Goal: Task Accomplishment & Management: Manage account settings

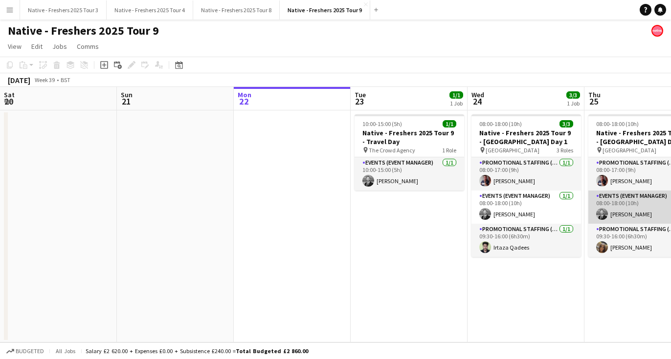
scroll to position [0, 336]
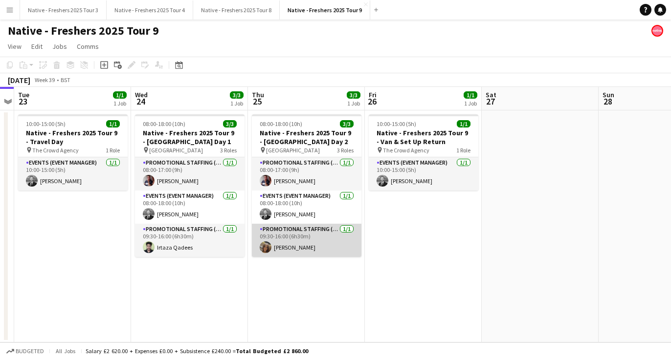
click at [264, 250] on app-user-avatar at bounding box center [266, 247] width 12 height 12
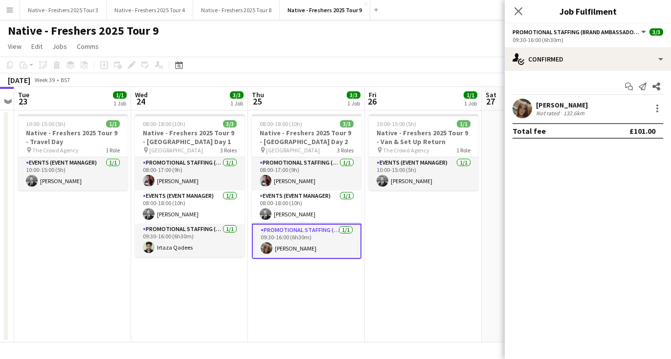
drag, startPoint x: 598, startPoint y: 106, endPoint x: 558, endPoint y: 100, distance: 41.1
click at [527, 101] on div "Maylinda Perlesi Not rated 132.6km" at bounding box center [587, 109] width 166 height 20
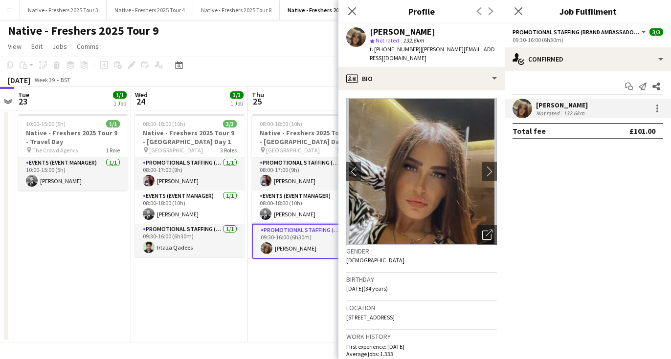
click at [295, 36] on div "Native - Freshers 2025 Tour 9" at bounding box center [335, 29] width 671 height 19
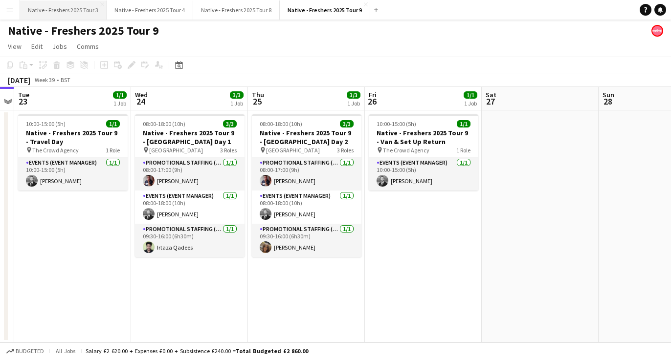
click at [95, 8] on button "Native - Freshers 2025 Tour 3 Close" at bounding box center [63, 9] width 87 height 19
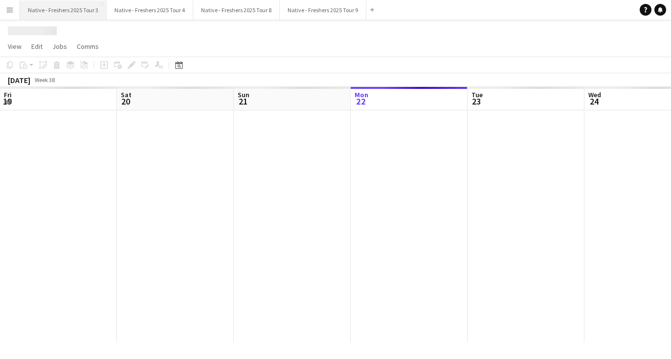
scroll to position [0, 234]
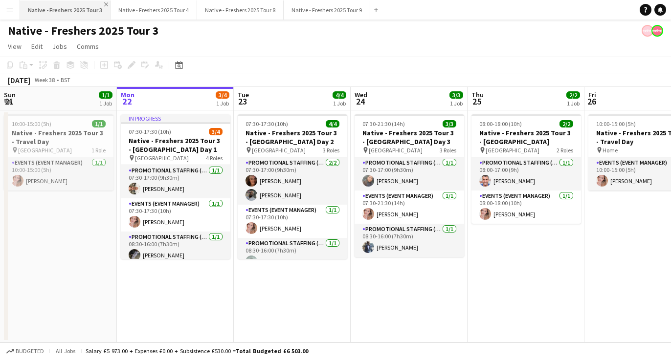
click at [104, 6] on app-icon "Close" at bounding box center [106, 4] width 4 height 4
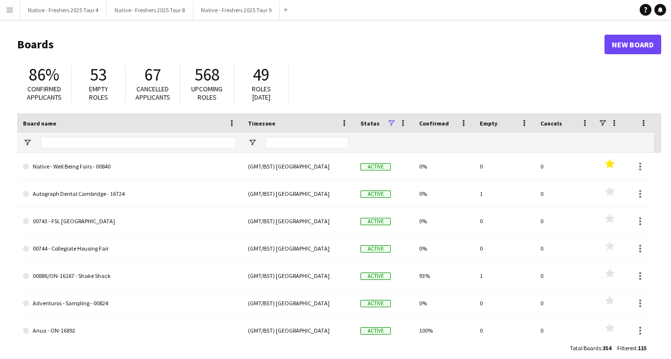
click at [0, 0] on app-icon "Close" at bounding box center [0, 0] width 0 height 0
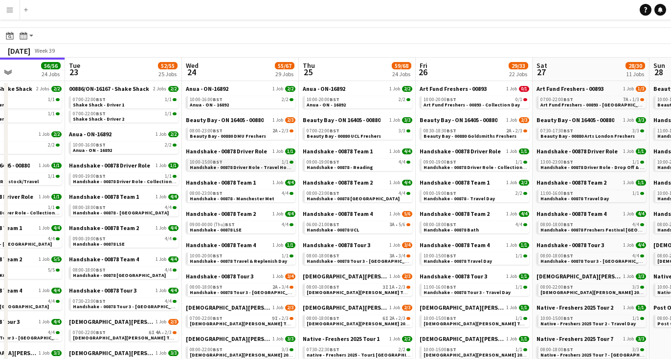
scroll to position [0, 409]
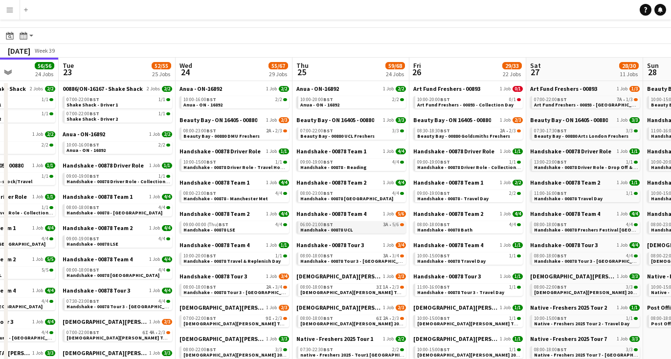
click at [347, 227] on span "Handshake - 00878 UCL" at bounding box center [326, 230] width 52 height 6
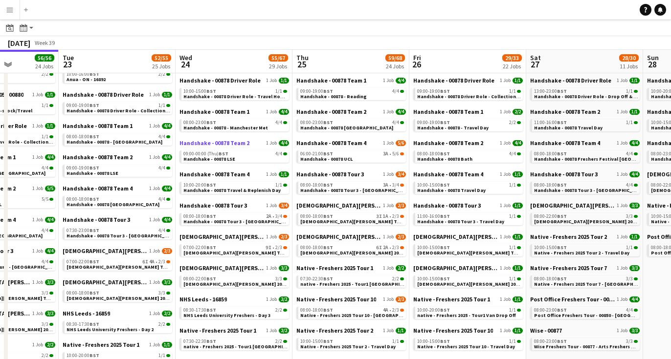
scroll to position [91, 0]
click at [243, 124] on span "Handshake - 00878 - Manchester Met" at bounding box center [225, 127] width 85 height 6
click at [258, 152] on div "09:00-00:00 (Thu) BST 4/4" at bounding box center [235, 153] width 104 height 5
click at [230, 216] on div "08:00-18:00 BST 2A • 3/4" at bounding box center [235, 216] width 104 height 5
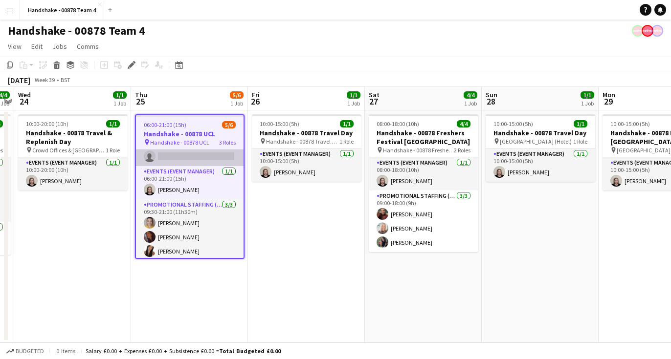
scroll to position [34, 0]
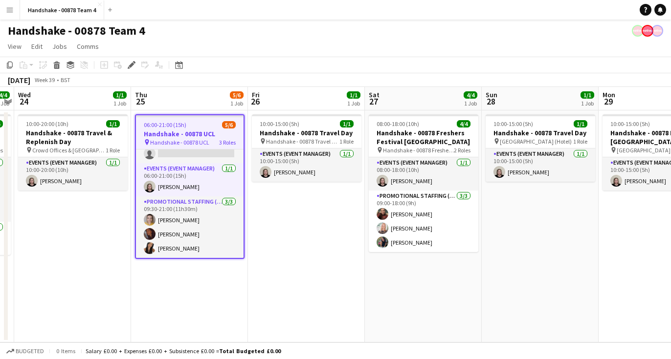
click at [333, 262] on app-date-cell "10:00-15:00 (5h) 1/1 Handshake - 00878 Travel Day pin Handshake - 00878 Travel …" at bounding box center [306, 226] width 117 height 232
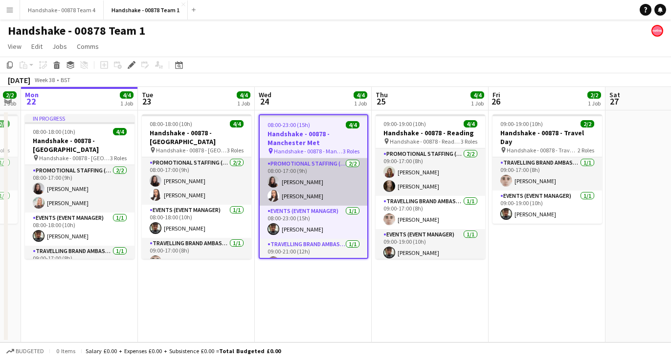
scroll to position [0, 203]
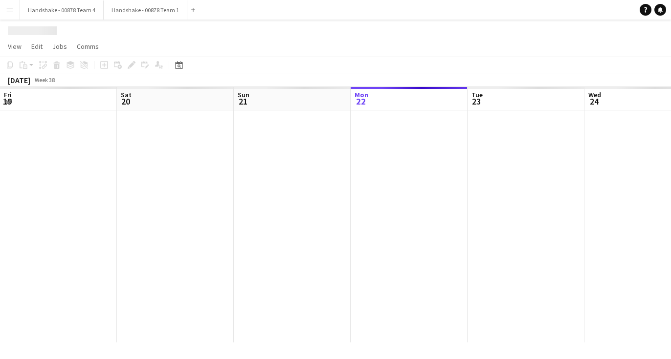
scroll to position [0, 336]
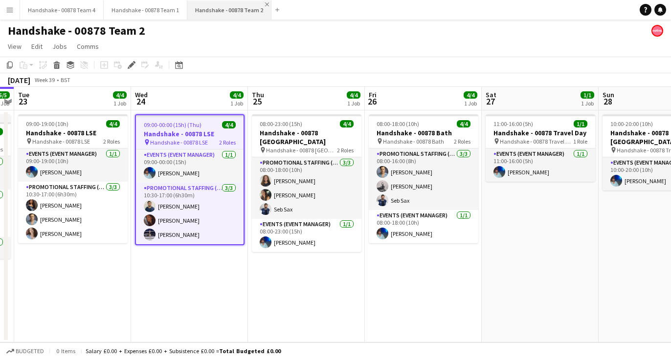
click at [265, 5] on app-icon "Close" at bounding box center [267, 4] width 4 height 4
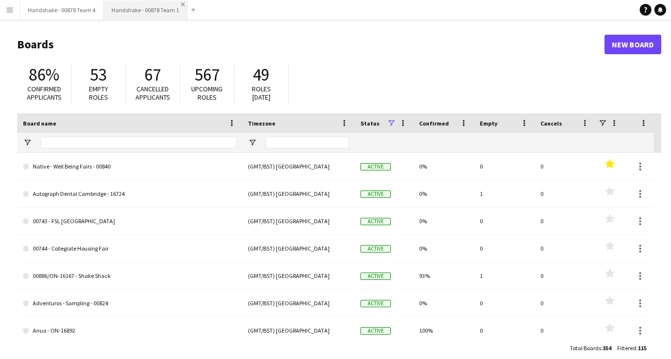
click at [181, 6] on app-icon "Close" at bounding box center [183, 4] width 4 height 4
click at [94, 1] on button "Handshake - 00878 Team 4 Close" at bounding box center [62, 9] width 84 height 19
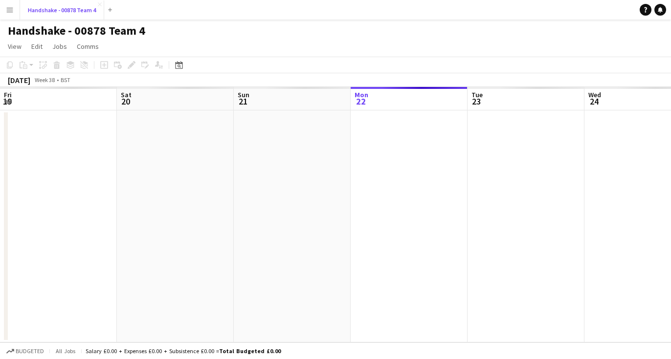
scroll to position [0, 234]
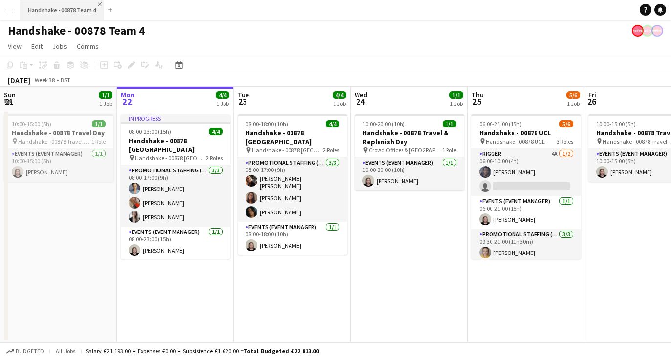
click at [100, 2] on app-icon "Close" at bounding box center [100, 4] width 4 height 4
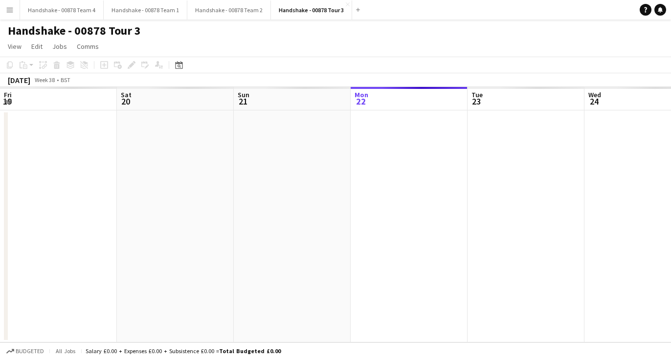
scroll to position [0, 336]
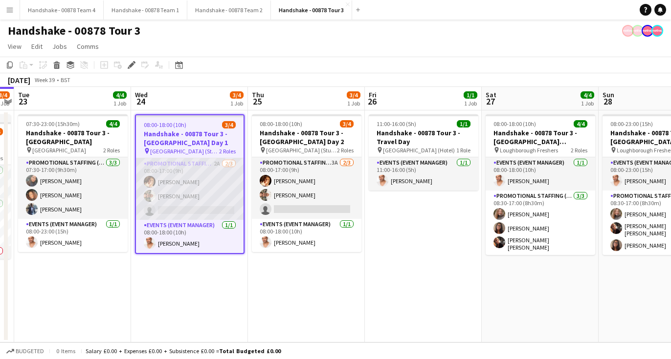
click at [149, 179] on app-user-avatar at bounding box center [150, 182] width 12 height 12
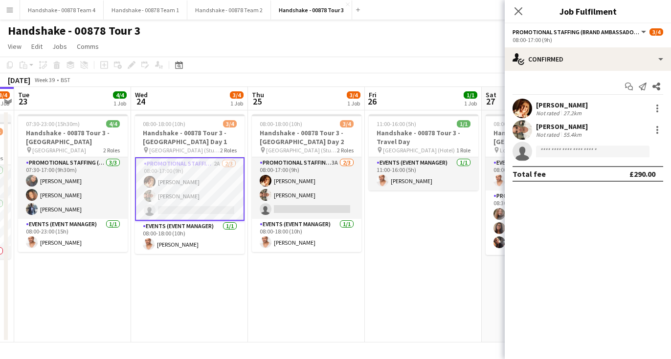
click at [526, 115] on app-user-avatar at bounding box center [522, 109] width 20 height 20
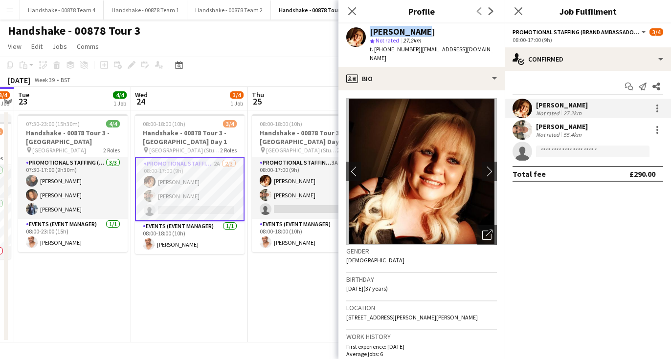
drag, startPoint x: 420, startPoint y: 31, endPoint x: 367, endPoint y: 31, distance: 53.8
click at [367, 31] on div "Sam Soulsby star Not rated 27.2km t. +447788256871 | sam_soulsby2004@yahoo.co.uk" at bounding box center [421, 45] width 166 height 44
copy div "Sam Soulsby"
drag, startPoint x: 413, startPoint y: 49, endPoint x: 373, endPoint y: 53, distance: 39.8
click at [373, 53] on div "t. +447788256871 | sam_soulsby2004@yahoo.co.uk" at bounding box center [433, 54] width 127 height 18
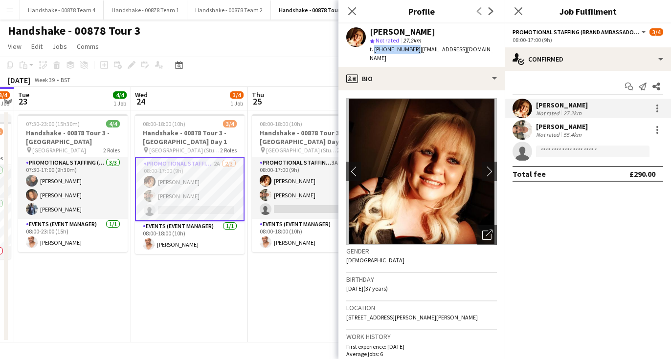
copy span "+447788256871"
drag, startPoint x: 498, startPoint y: 50, endPoint x: 416, endPoint y: 53, distance: 81.7
click at [416, 53] on div "Sam Soulsby star Not rated 27.2km t. +447788256871 | sam_soulsby2004@yahoo.co.uk" at bounding box center [421, 45] width 166 height 44
copy span "sam_soulsby2004@yahoo.co.uk"
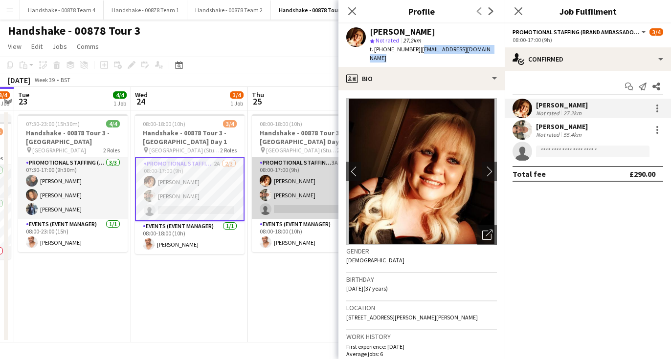
click at [299, 184] on app-card-role "Promotional Staffing (Brand Ambassadors) 3A 2/3 08:00-17:00 (9h) Sam Soulsby Ha…" at bounding box center [306, 188] width 109 height 62
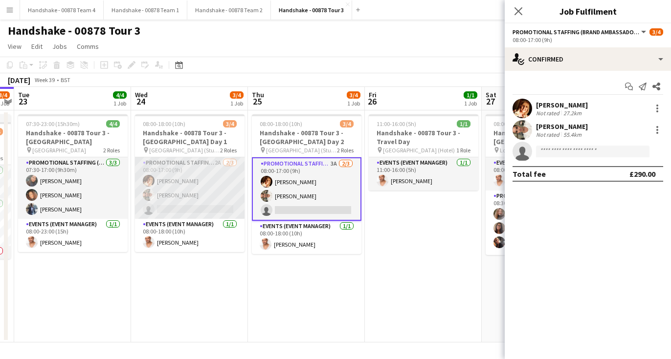
scroll to position [0, 337]
click at [145, 193] on app-user-avatar at bounding box center [148, 195] width 12 height 12
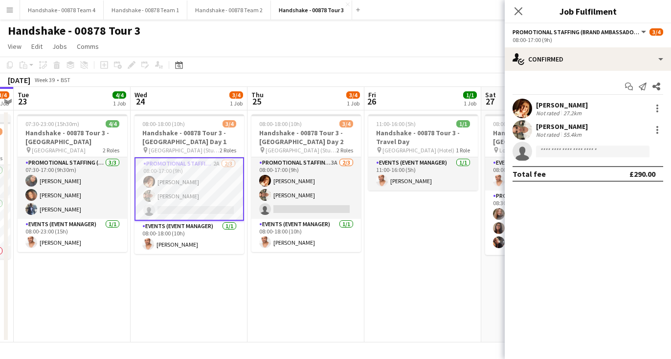
click at [524, 128] on app-user-avatar at bounding box center [522, 130] width 20 height 20
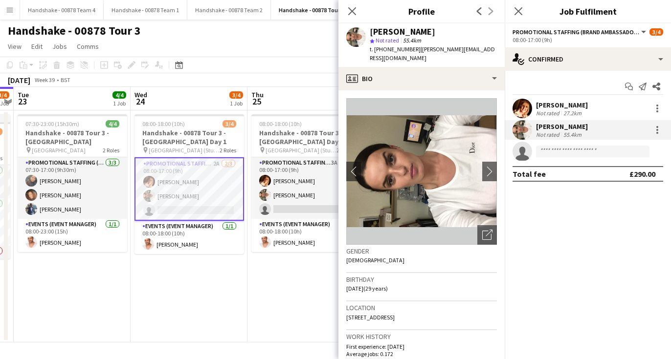
drag, startPoint x: 448, startPoint y: 33, endPoint x: 369, endPoint y: 34, distance: 78.7
click at [369, 34] on div "Hannah McNicholas star Not rated 55.4km t. +447961589437 | hannahmcnicholas@hot…" at bounding box center [421, 45] width 166 height 44
copy div "Hannah McNicholas"
drag, startPoint x: 413, startPoint y: 50, endPoint x: 374, endPoint y: 52, distance: 38.7
click at [374, 52] on div "t. +447961589437 | hannahmcnicholas@hotmail.com" at bounding box center [433, 54] width 127 height 18
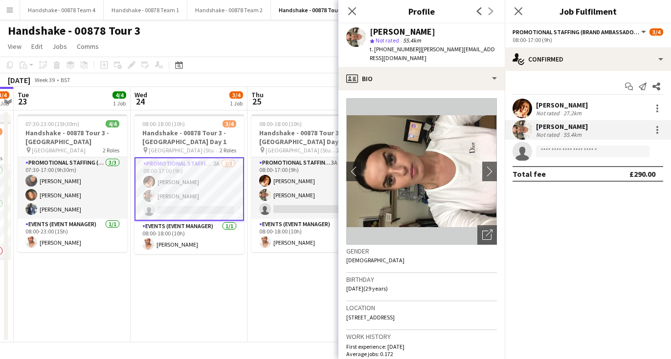
copy span "+447961589437"
drag, startPoint x: 482, startPoint y: 53, endPoint x: 426, endPoint y: 53, distance: 56.7
click at [422, 49] on div "t. +447961589437 | hannahmcnicholas@hotmail.com" at bounding box center [433, 54] width 127 height 18
click at [426, 53] on div "t. +447961589437 | hannahmcnicholas@hotmail.com" at bounding box center [433, 54] width 127 height 18
drag, startPoint x: 426, startPoint y: 57, endPoint x: 415, endPoint y: 51, distance: 12.2
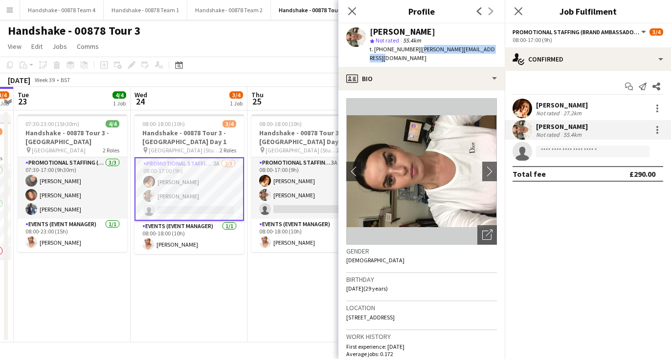
click at [415, 51] on div "t. +447961589437 | hannahmcnicholas@hotmail.com" at bounding box center [433, 54] width 127 height 18
copy span "hannahmcnicholas@hotmail.com"
click at [262, 307] on app-date-cell "08:00-18:00 (10h) 3/4 Handshake - 00878 Tour 3 - Newcastle University Day 2 pin…" at bounding box center [305, 226] width 117 height 232
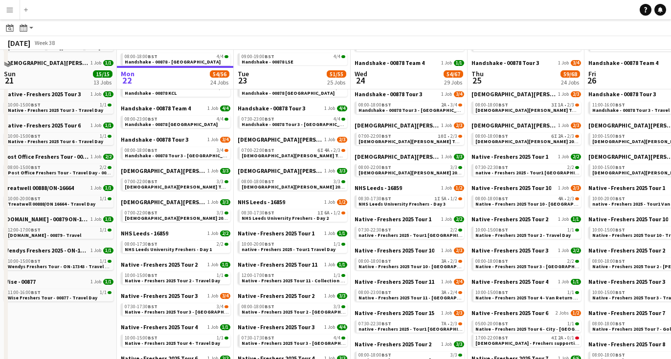
scroll to position [228, 0]
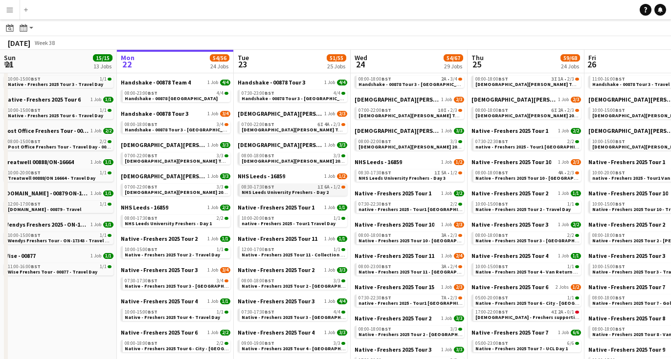
click at [259, 187] on span "08:30-17:30 BST" at bounding box center [257, 187] width 33 height 5
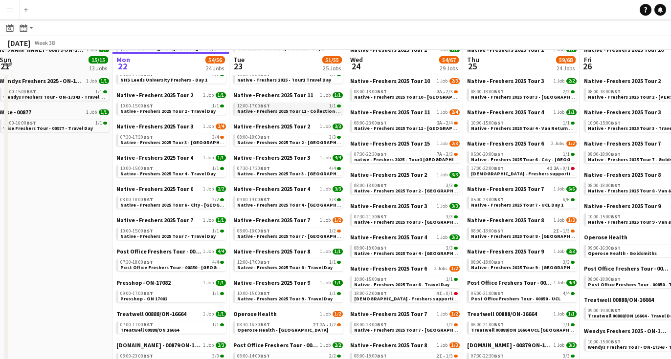
scroll to position [373, 0]
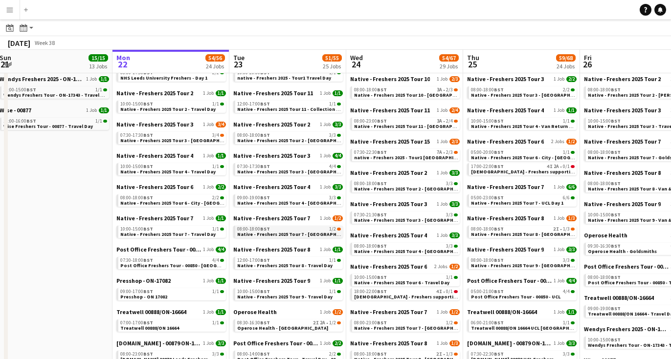
click at [306, 230] on div "08:00-18:00 BST 1/2" at bounding box center [289, 229] width 104 height 5
click at [297, 326] on link "08:30-16:30 BST 2I 2A • 1/2 Operose Health - [GEOGRAPHIC_DATA]" at bounding box center [289, 325] width 104 height 11
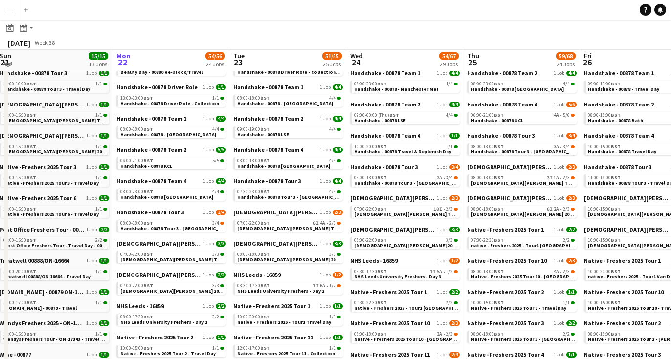
scroll to position [127, 0]
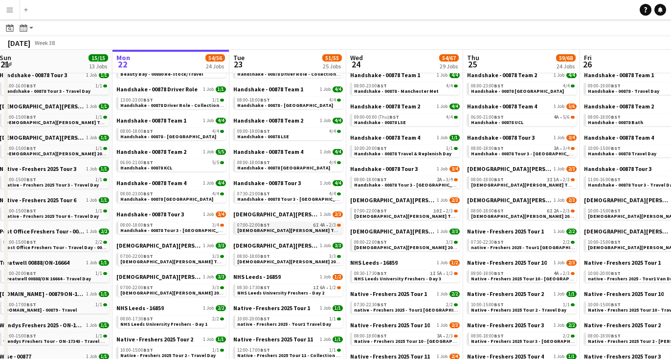
click at [278, 230] on span "[DEMOGRAPHIC_DATA][PERSON_NAME] Tour 1 - 00848 - [GEOGRAPHIC_DATA]" at bounding box center [325, 230] width 177 height 6
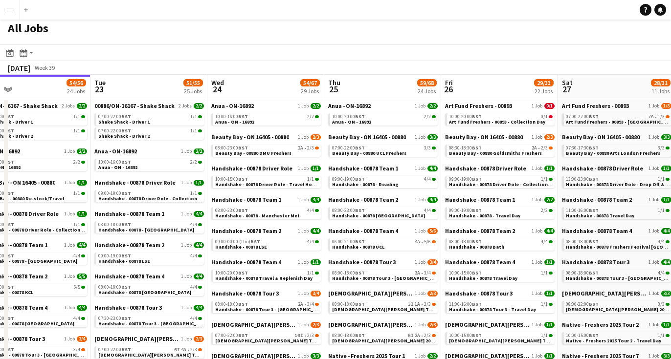
scroll to position [0, 0]
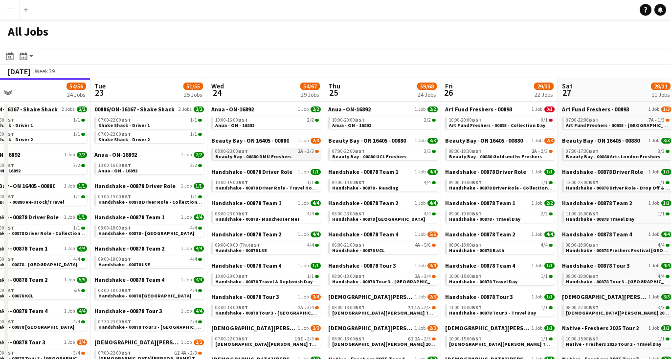
click at [274, 155] on span "Beauty Bay - 00880 DMU Freshers" at bounding box center [253, 156] width 76 height 6
click at [268, 313] on span "Handshake - 00878 Tour 3 - Newcastle University Day 1" at bounding box center [277, 313] width 125 height 6
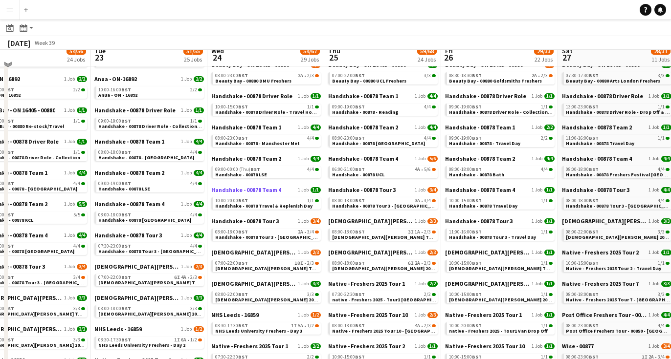
scroll to position [95, 0]
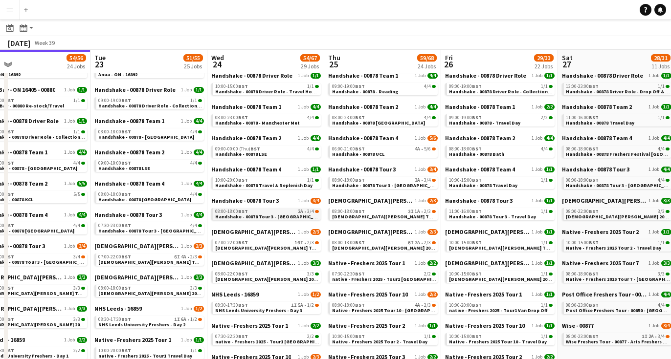
click at [286, 209] on div "08:00-18:00 BST 2A • 3/4" at bounding box center [267, 211] width 104 height 5
click at [273, 239] on app-calendar-brief-board "Lady Garden 2025 Tour 1 - 00848 1 Job 2/3 07:00-22:00 BST 10I • 2/3 Lady Garden…" at bounding box center [265, 239] width 109 height 23
click at [273, 247] on span "Lady Garden Tour 1 - 00848 - University of Nottingham" at bounding box center [303, 248] width 177 height 6
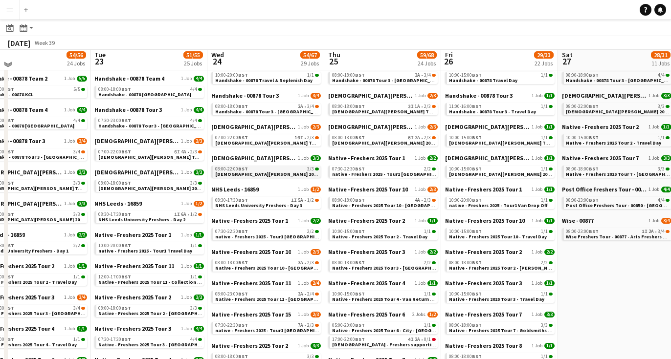
scroll to position [210, 0]
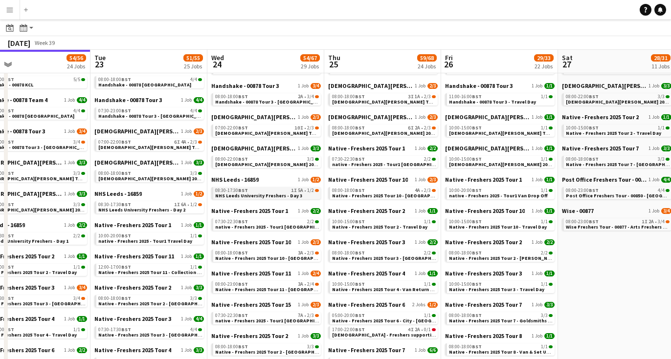
click at [264, 188] on div "08:30-17:30 BST 1I 5A • 1/2" at bounding box center [267, 190] width 104 height 5
click at [257, 256] on span "Native - Freshers 2025 Tour 10 - Swansea University" at bounding box center [276, 258] width 122 height 6
click at [278, 277] on span "Native - Freshers 2025 Tour 11" at bounding box center [251, 273] width 80 height 7
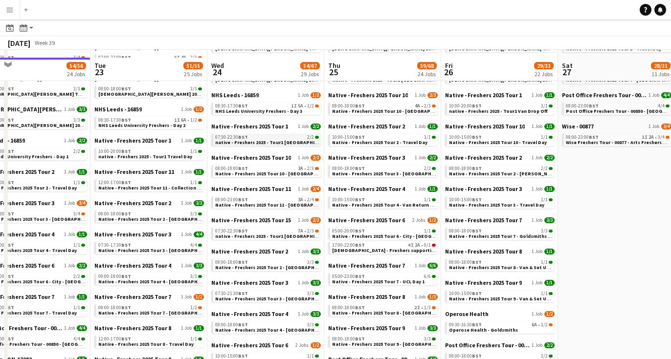
scroll to position [315, 0]
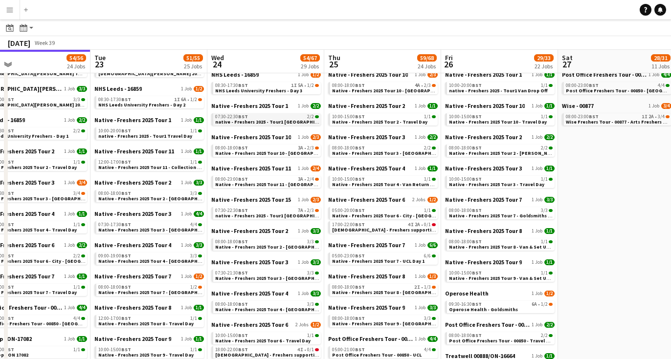
click at [293, 219] on div "Native - Freshers 2025 Tour 15 1 Job 2/3 07:30-22:30 BST 7A • 2/3 native - Fres…" at bounding box center [265, 211] width 109 height 31
click at [293, 213] on span "native - Freshers 2025 - Tour1 Liverpool Hope" at bounding box center [281, 216] width 132 height 6
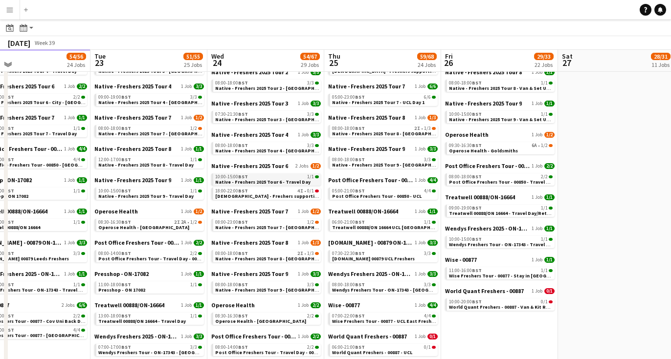
scroll to position [488, 0]
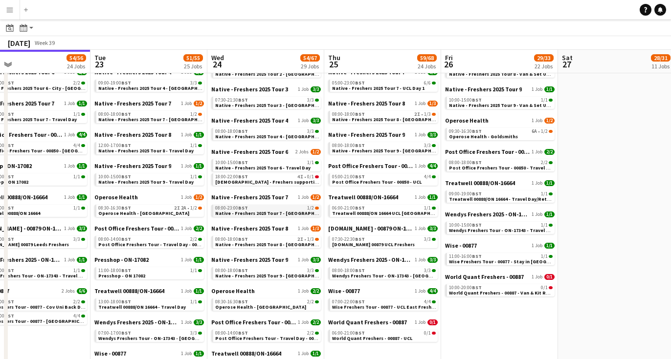
click at [293, 213] on span "Native - Freshers 2025 Tour 7 - Aberystwyth University Day 2" at bounding box center [281, 213] width 133 height 6
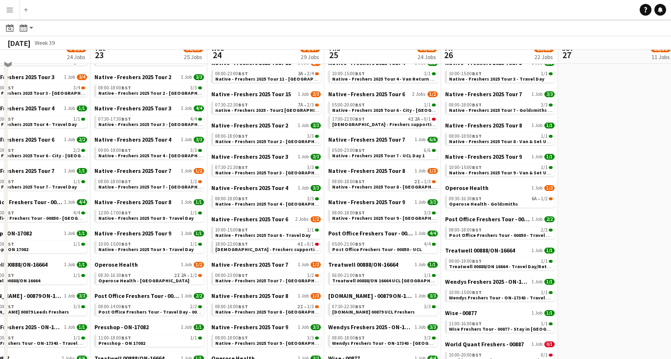
scroll to position [407, 0]
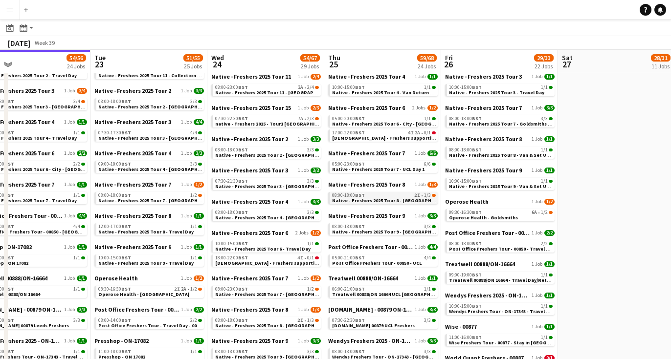
click at [354, 199] on span "Native - Freshers 2025 Tour 8 - [GEOGRAPHIC_DATA] Day 2" at bounding box center [398, 200] width 133 height 6
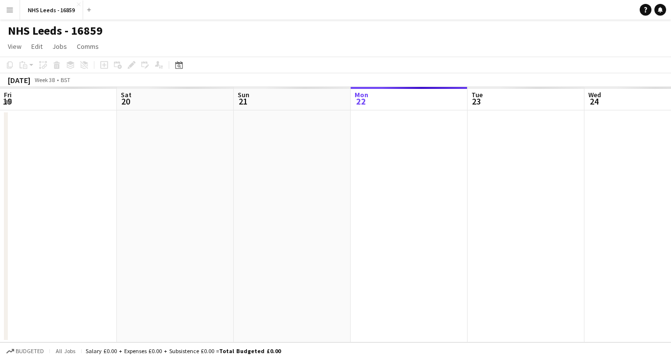
scroll to position [0, 336]
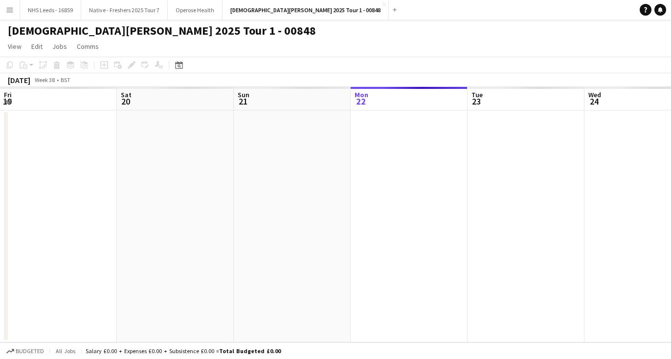
scroll to position [0, 336]
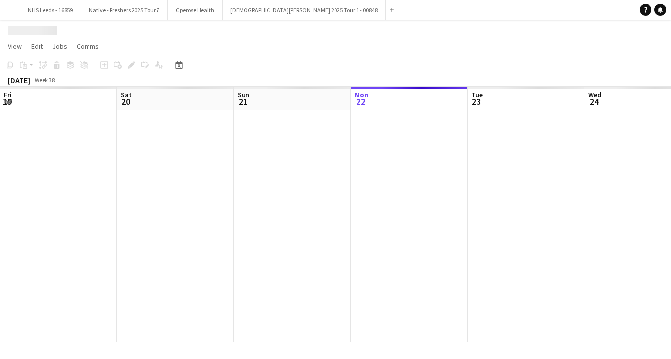
scroll to position [0, 336]
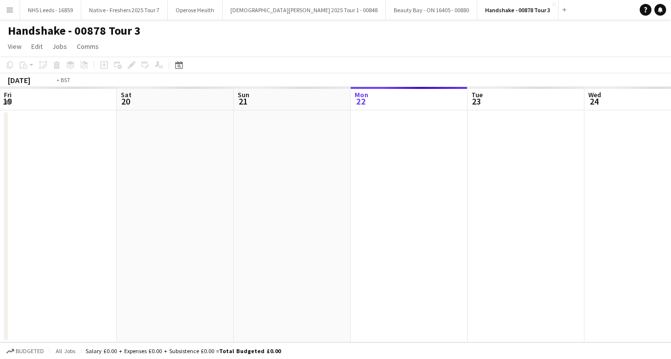
scroll to position [0, 336]
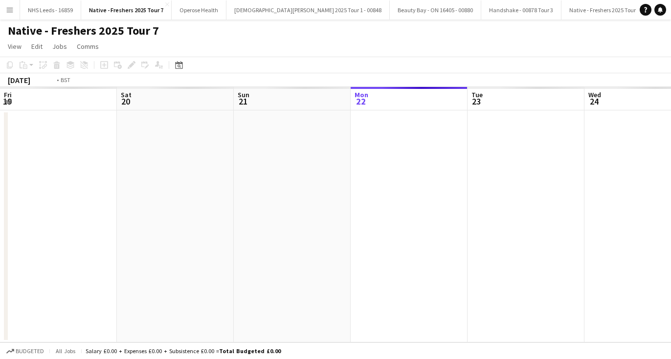
scroll to position [0, 336]
